Goal: Use online tool/utility

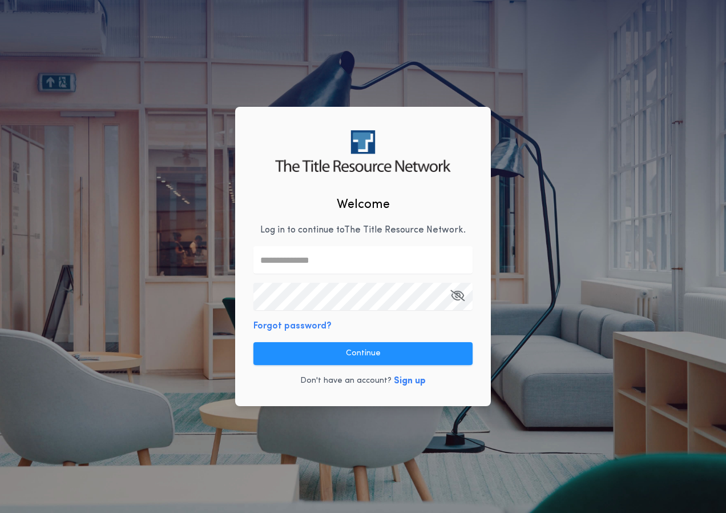
type input "**********"
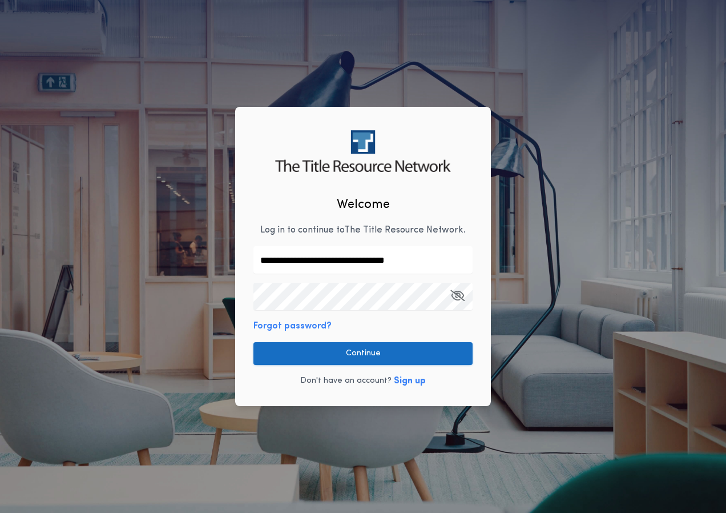
click at [346, 362] on button "Continue" at bounding box center [363, 353] width 219 height 23
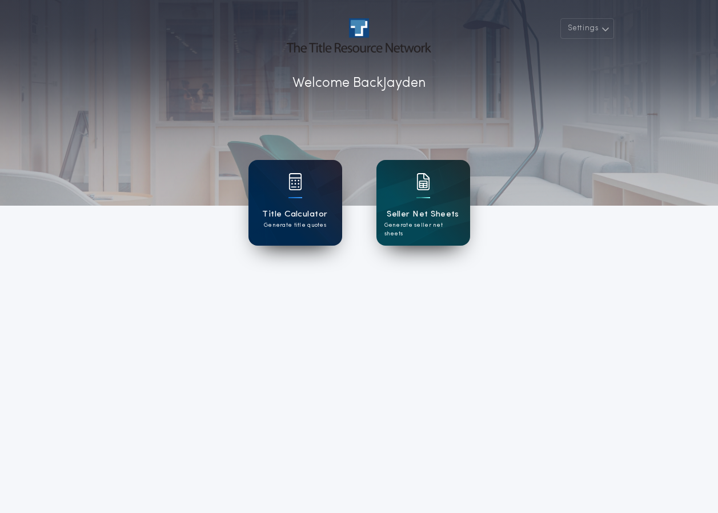
click at [297, 183] on img at bounding box center [295, 181] width 14 height 17
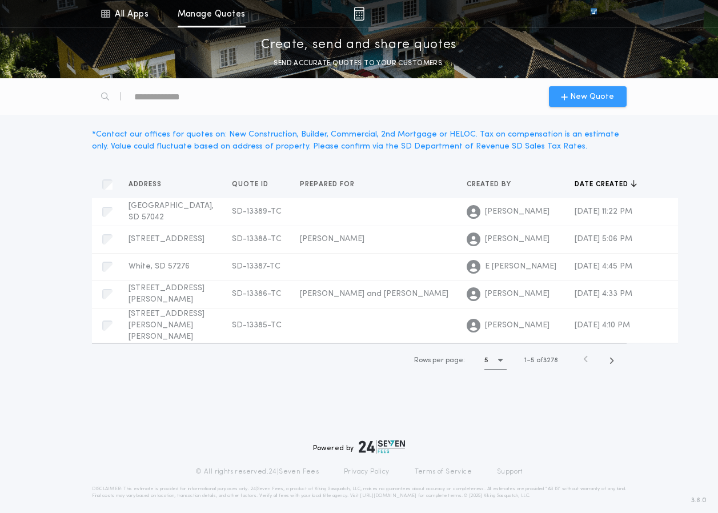
click at [577, 97] on span "New Quote" at bounding box center [592, 97] width 44 height 12
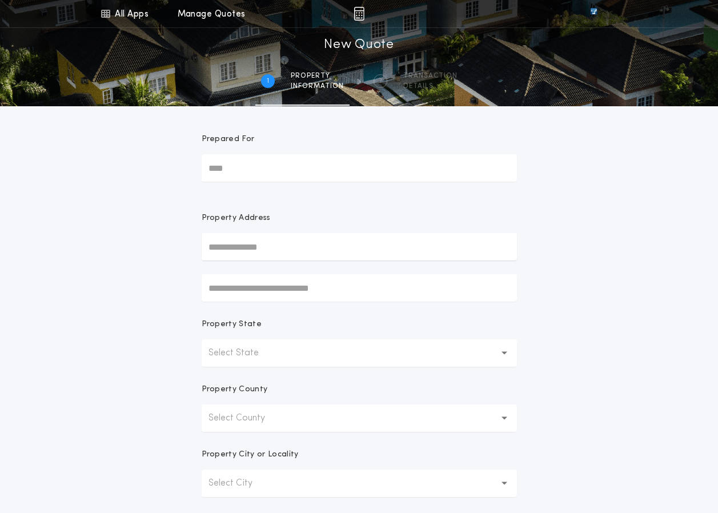
click at [247, 160] on input "Prepared For" at bounding box center [359, 167] width 315 height 27
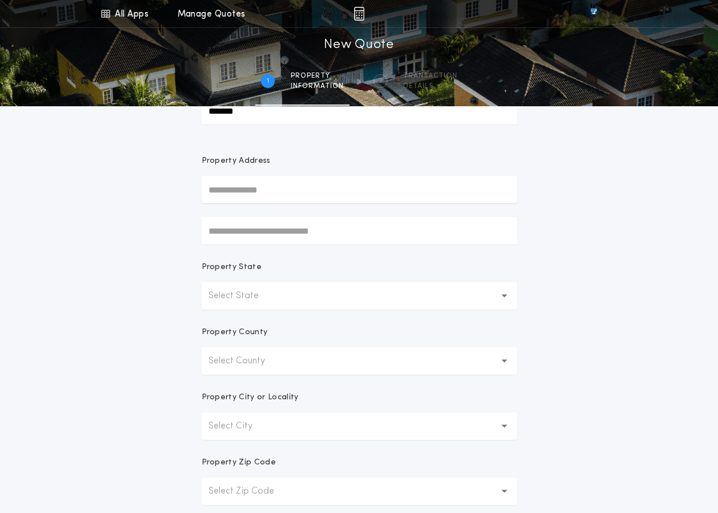
type input "*******"
click at [259, 285] on button "Select State" at bounding box center [359, 295] width 315 height 27
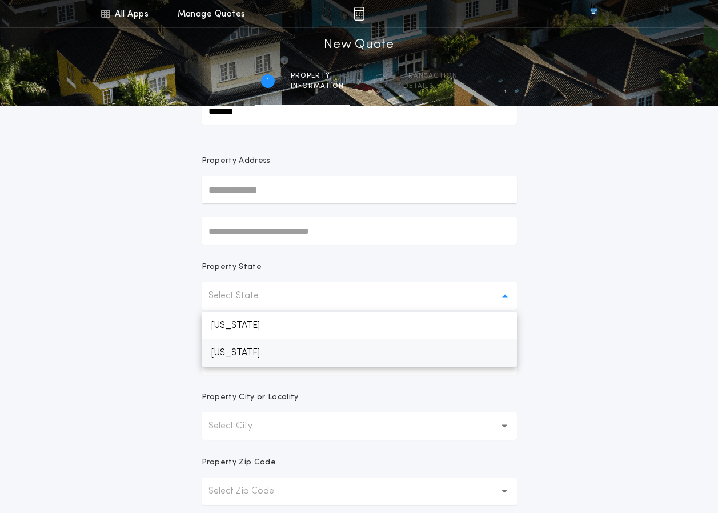
click at [280, 353] on p "[US_STATE]" at bounding box center [359, 352] width 315 height 27
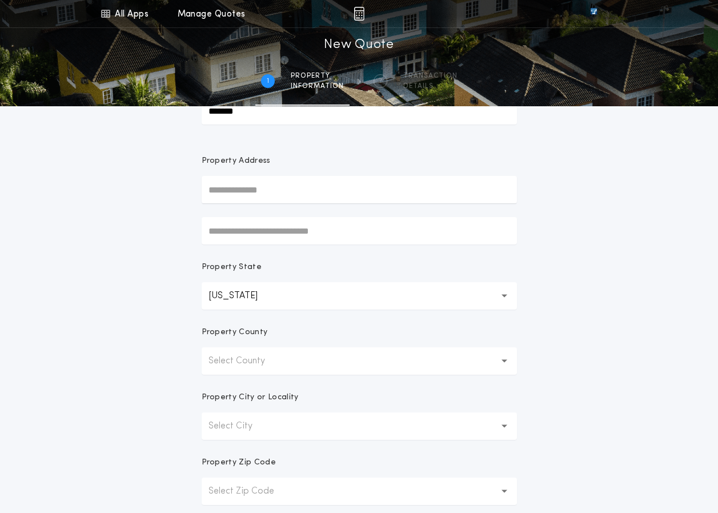
click at [273, 356] on p "Select County" at bounding box center [245, 361] width 75 height 14
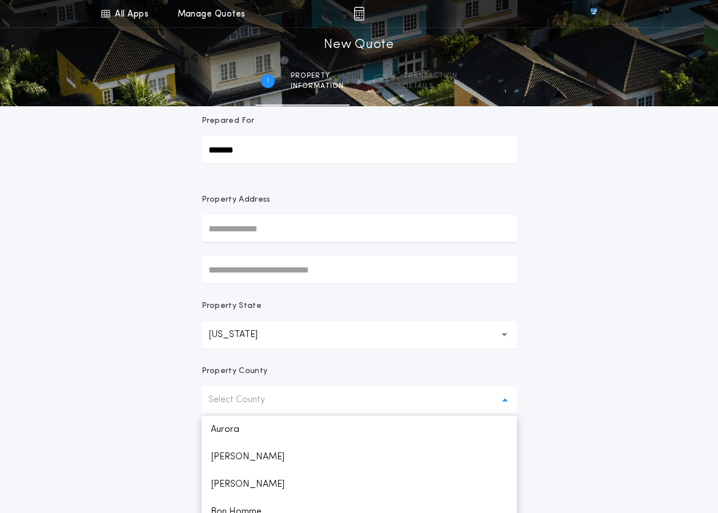
scroll to position [0, 0]
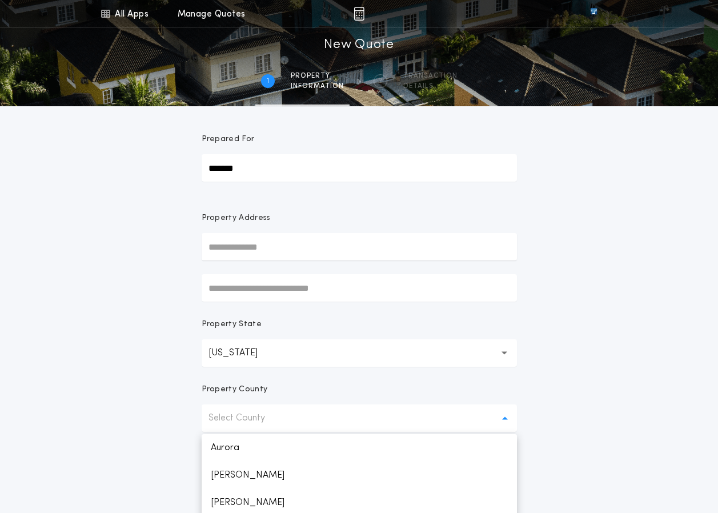
drag, startPoint x: 269, startPoint y: 167, endPoint x: 162, endPoint y: 170, distance: 107.4
click at [162, 170] on div "All Apps Title Calculator Seller Net Sheets Menu All Apps Manage Quotes 1 /2 Ne…" at bounding box center [359, 326] width 718 height 653
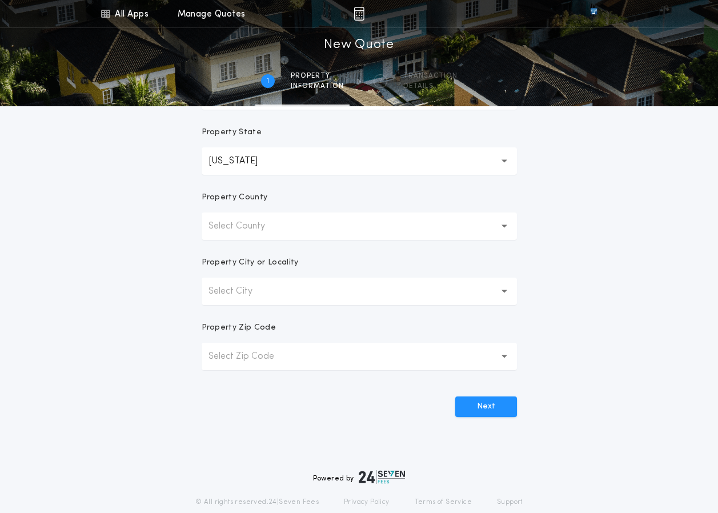
scroll to position [174, 0]
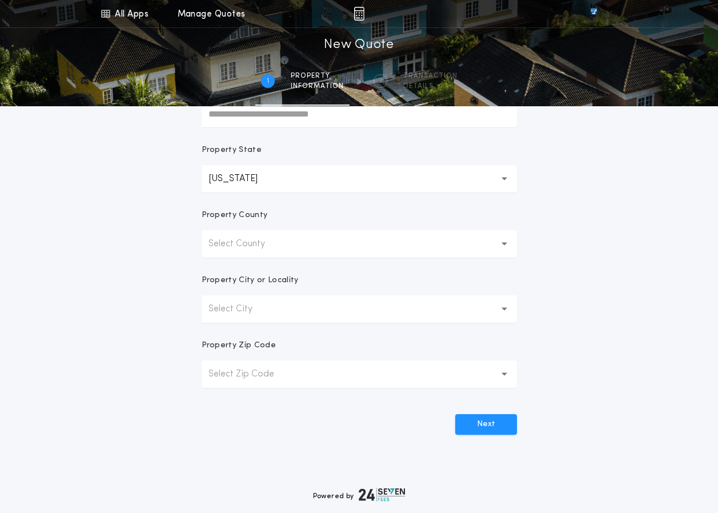
type input "**********"
click at [387, 236] on button "Select County" at bounding box center [359, 243] width 315 height 27
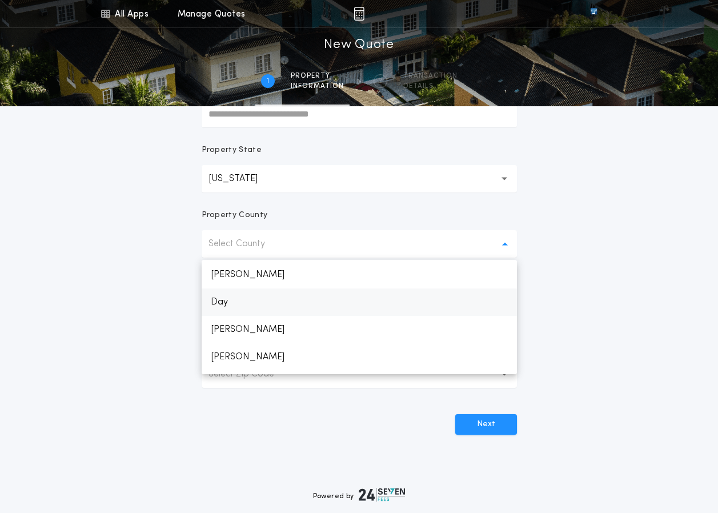
scroll to position [457, 0]
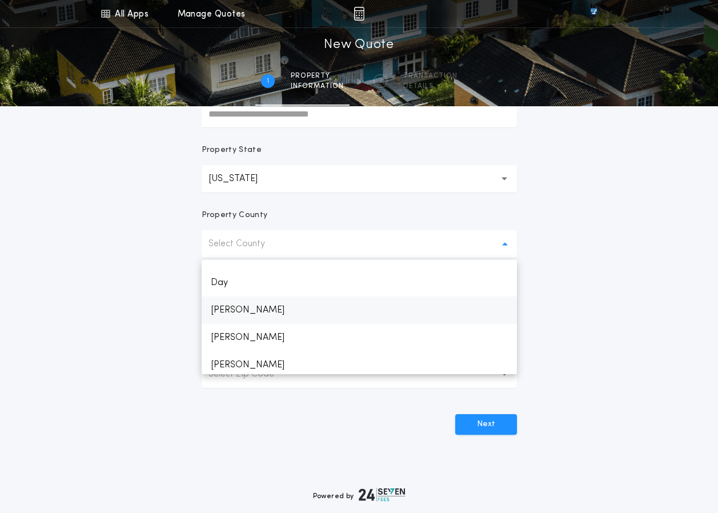
click at [240, 311] on p "[PERSON_NAME]" at bounding box center [359, 309] width 315 height 27
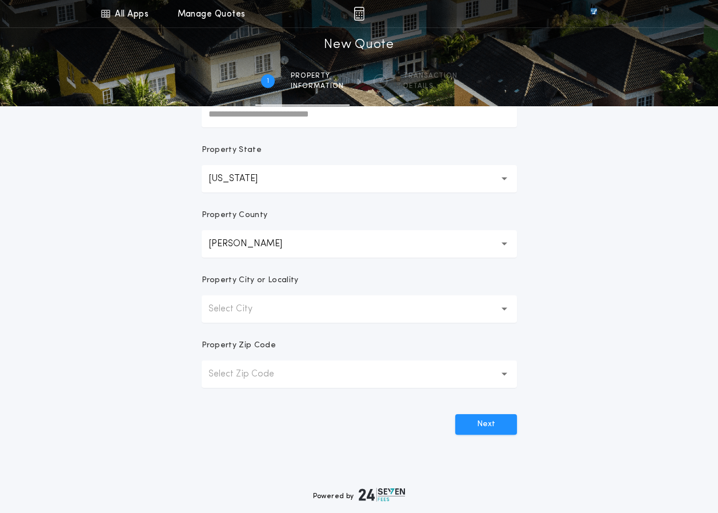
click at [240, 311] on p "Select City" at bounding box center [239, 309] width 62 height 14
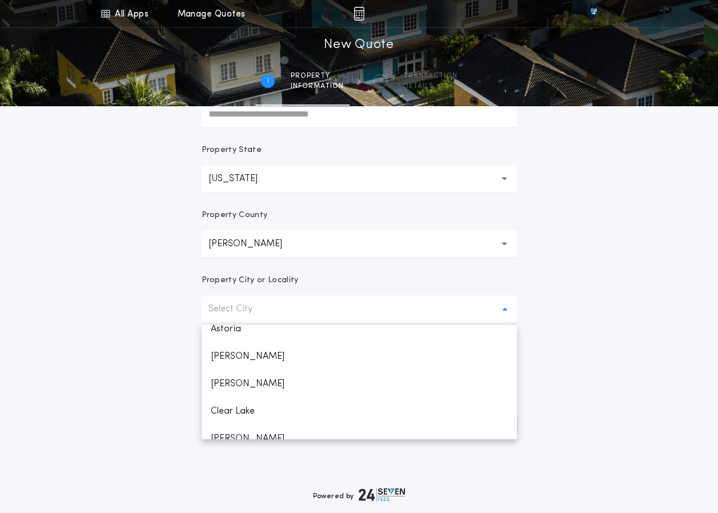
scroll to position [57, 0]
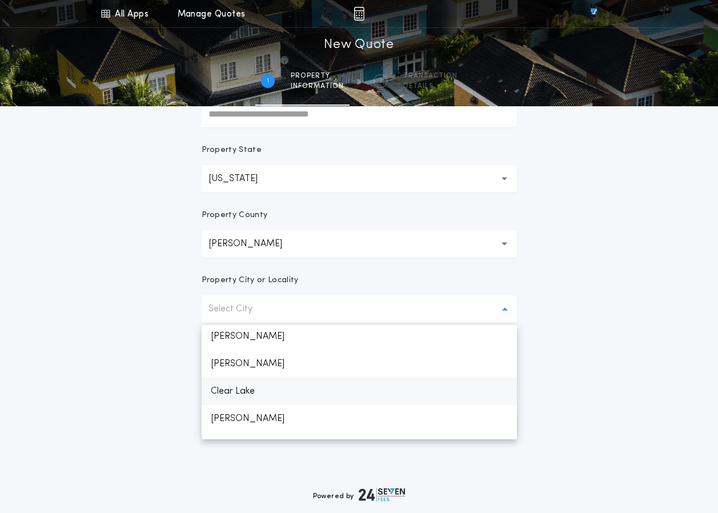
click at [267, 387] on p "Clear Lake" at bounding box center [359, 390] width 315 height 27
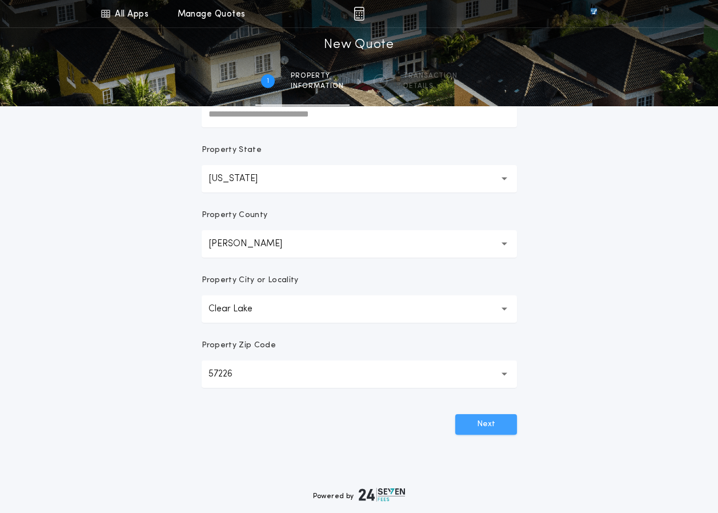
click at [477, 429] on button "Next" at bounding box center [486, 424] width 62 height 21
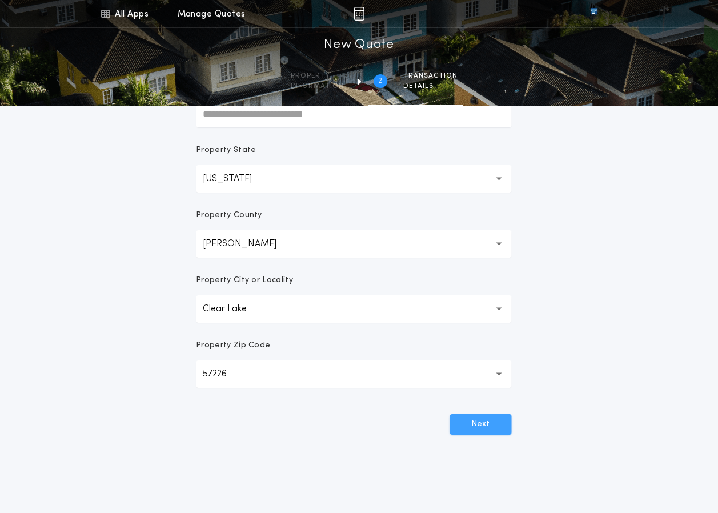
scroll to position [0, 0]
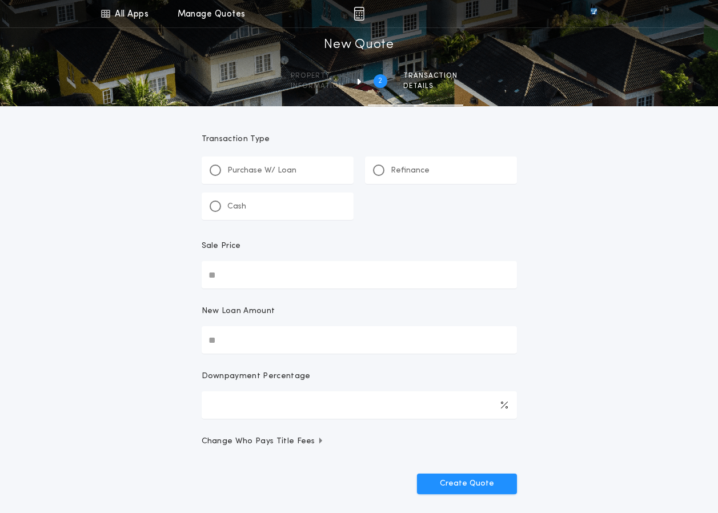
click at [387, 175] on div "Refinance" at bounding box center [401, 170] width 57 height 12
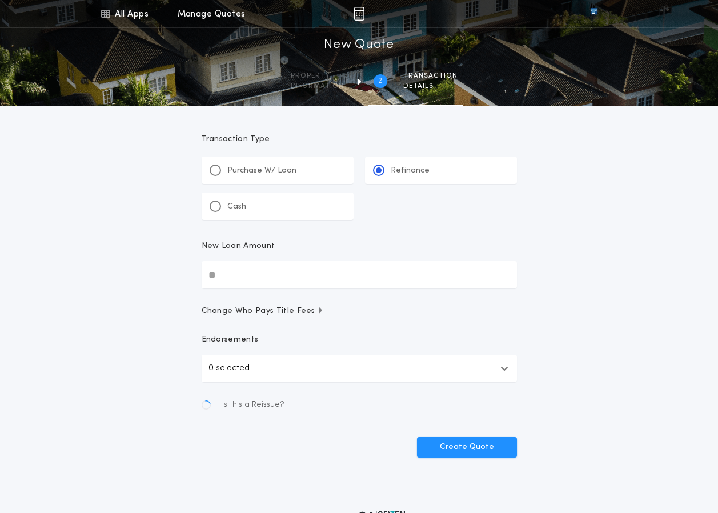
click at [290, 283] on input "New Loan Amount" at bounding box center [359, 274] width 315 height 27
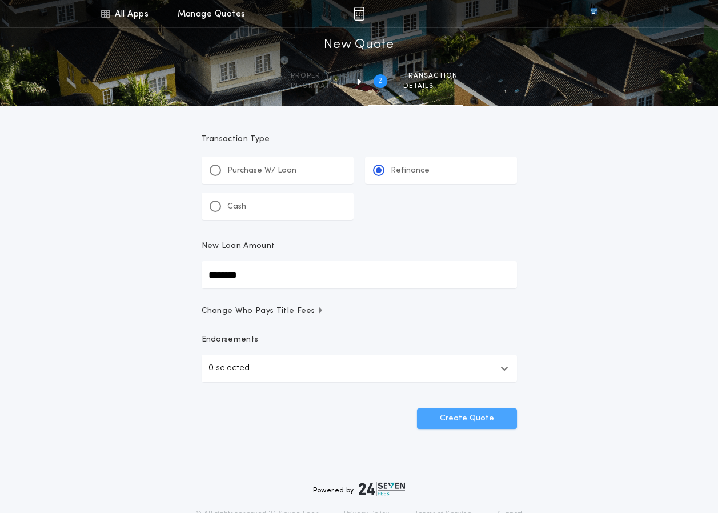
type input "********"
click at [440, 419] on button "Create Quote" at bounding box center [467, 418] width 100 height 21
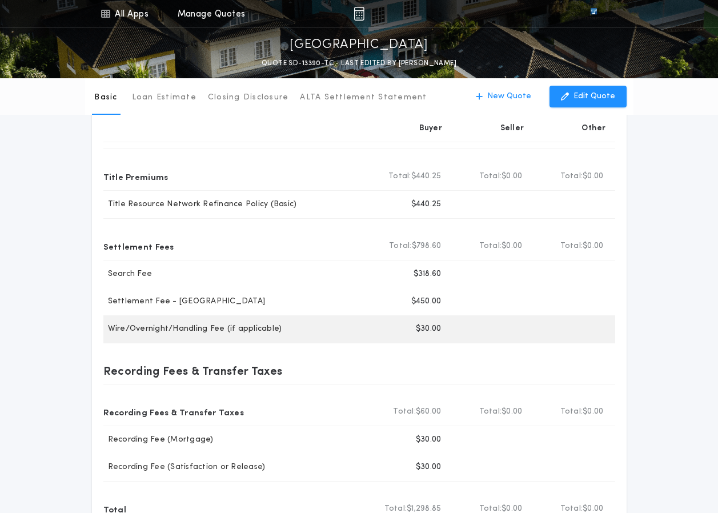
scroll to position [114, 0]
